Goal: Navigation & Orientation: Find specific page/section

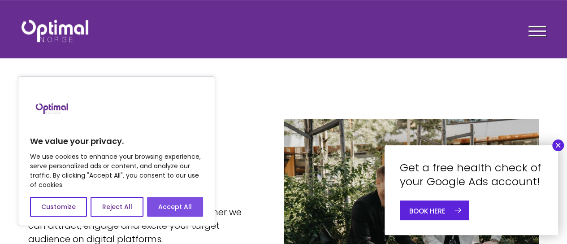
click at [173, 209] on font "Accept All" at bounding box center [175, 206] width 34 height 9
checkbox input "true"
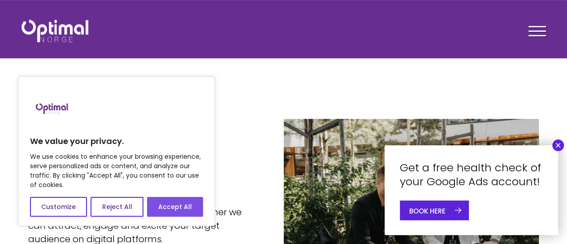
checkbox input "true"
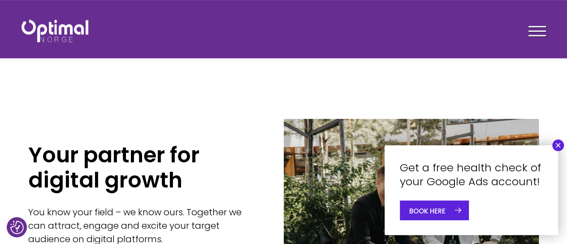
click at [559, 145] on font "×" at bounding box center [558, 145] width 6 height 12
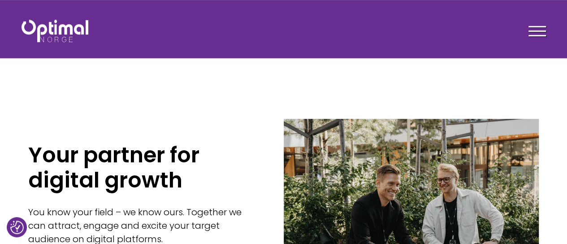
click at [540, 31] on span at bounding box center [536, 30] width 17 height 1
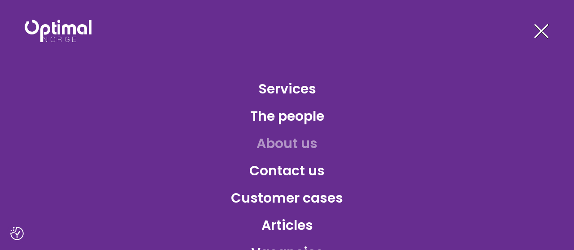
click at [297, 144] on font "About us" at bounding box center [286, 143] width 61 height 19
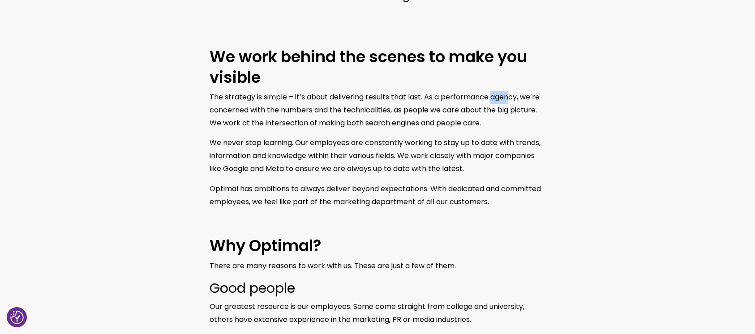
scroll to position [552, 0]
